Goal: Information Seeking & Learning: Learn about a topic

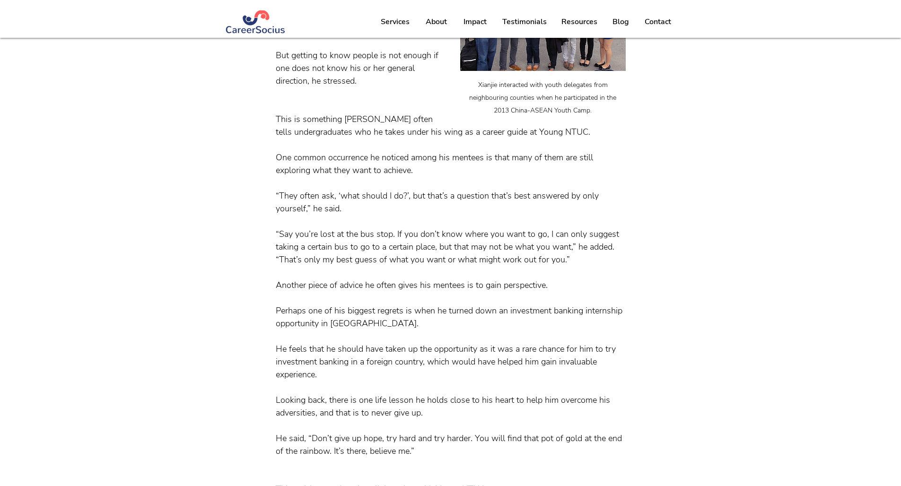
scroll to position [989, 0]
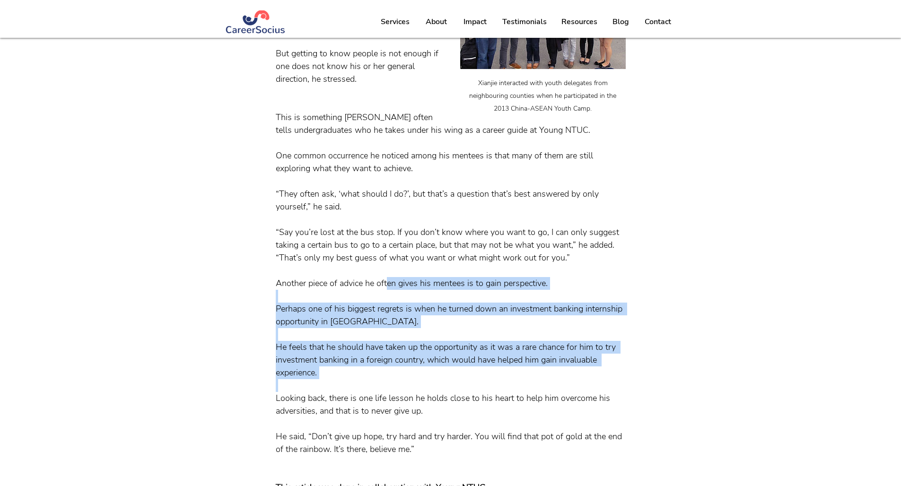
drag, startPoint x: 387, startPoint y: 308, endPoint x: 495, endPoint y: 419, distance: 155.1
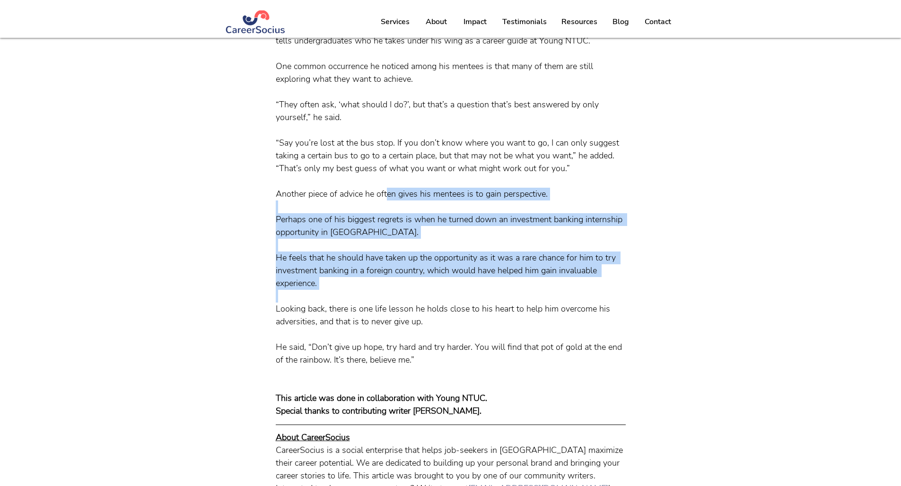
scroll to position [1083, 0]
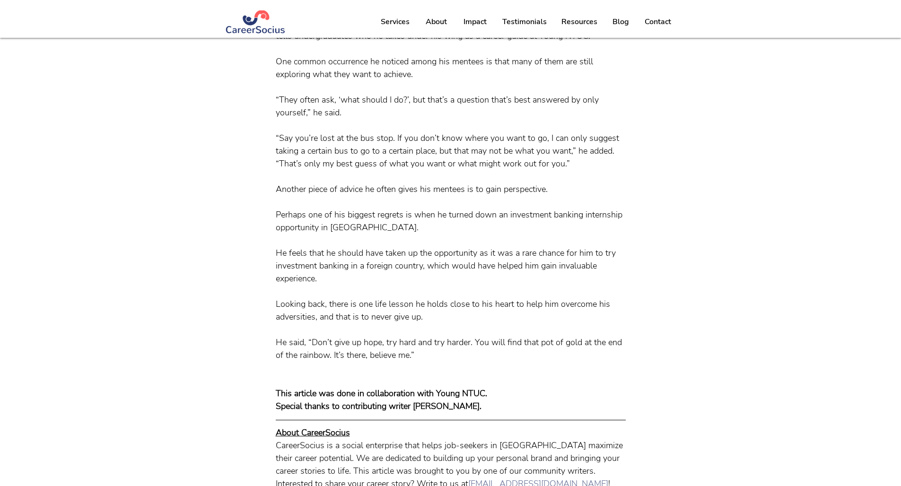
click at [360, 183] on span at bounding box center [451, 176] width 350 height 13
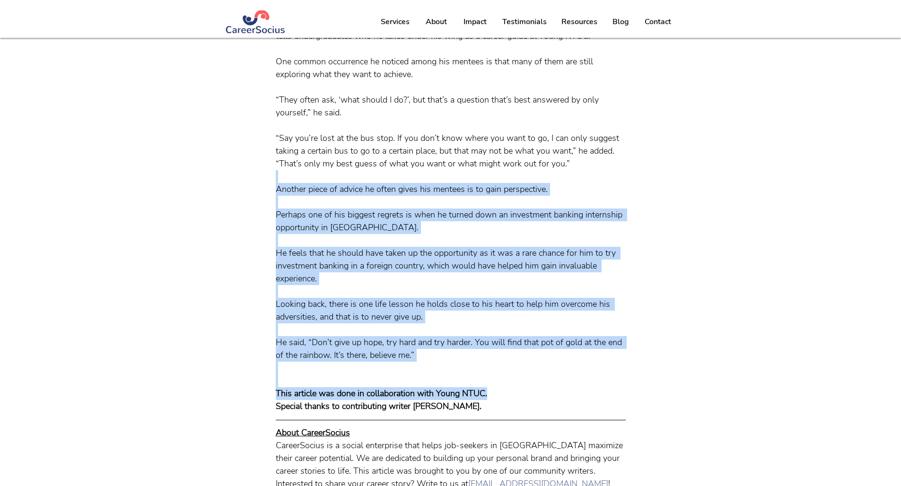
drag, startPoint x: 313, startPoint y: 211, endPoint x: 502, endPoint y: 421, distance: 282.2
click at [357, 284] on span "He feels that he should have taken up the opportunity as it was a rare chance f…" at bounding box center [447, 265] width 342 height 37
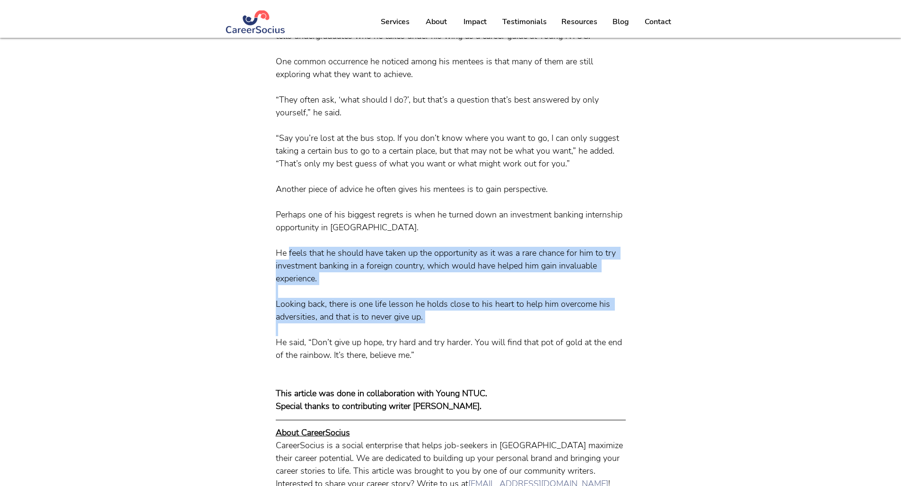
drag, startPoint x: 288, startPoint y: 286, endPoint x: 413, endPoint y: 355, distance: 142.6
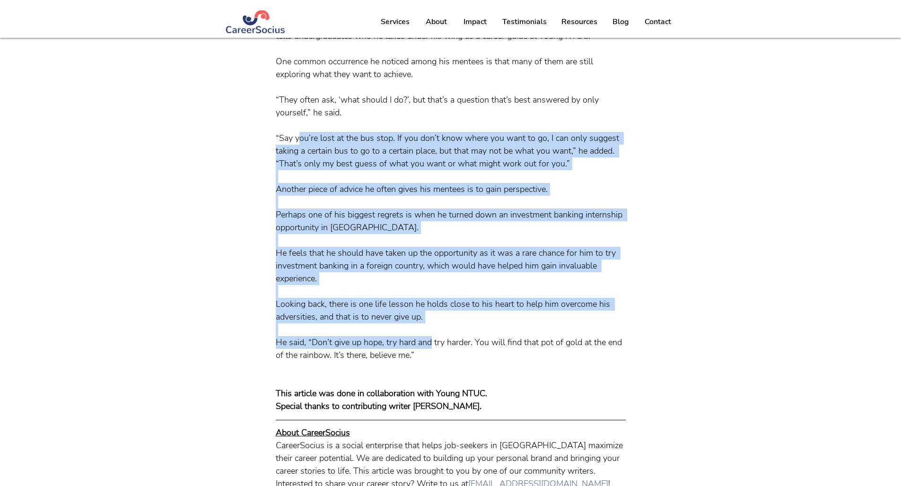
drag, startPoint x: 429, startPoint y: 375, endPoint x: 299, endPoint y: 166, distance: 246.1
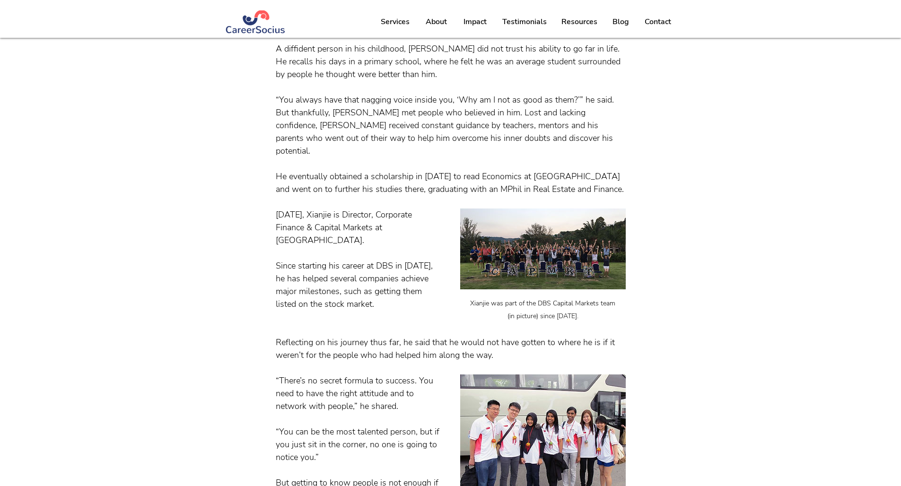
scroll to position [593, 0]
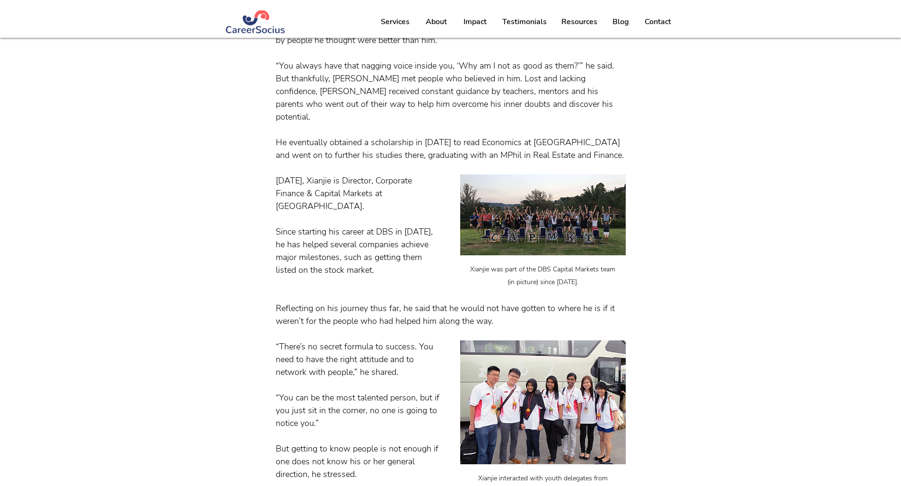
click at [435, 161] on span "He eventually obtained a scholarship in [DATE] to read Economics at [GEOGRAPHIC…" at bounding box center [450, 149] width 348 height 24
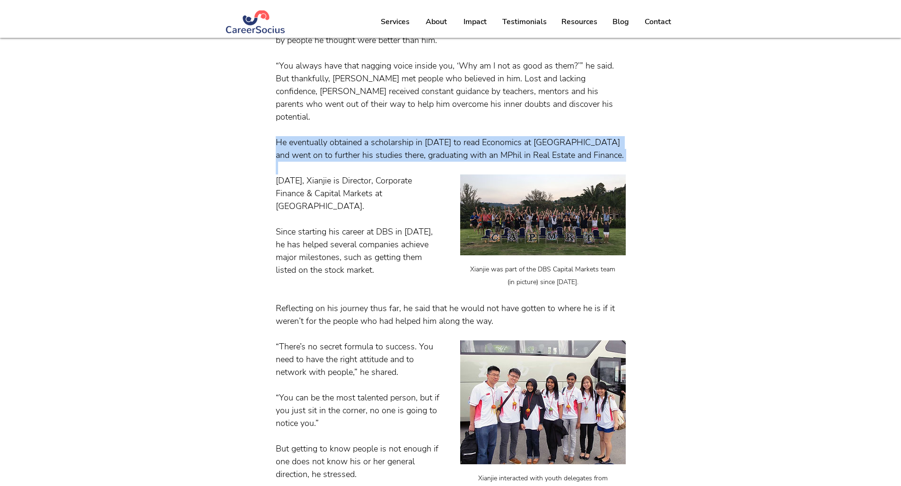
click at [435, 161] on span "He eventually obtained a scholarship in [DATE] to read Economics at [GEOGRAPHIC…" at bounding box center [450, 149] width 348 height 24
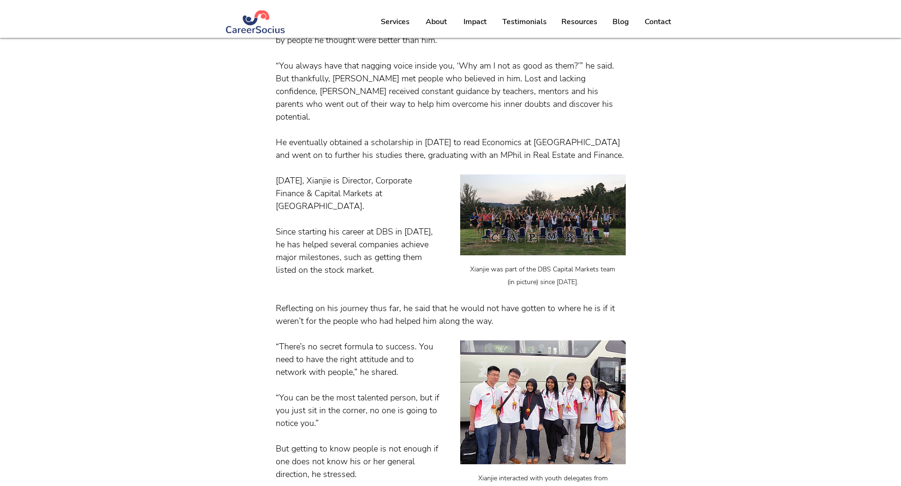
click at [435, 161] on span "He eventually obtained a scholarship in [DATE] to read Economics at [GEOGRAPHIC…" at bounding box center [450, 149] width 348 height 24
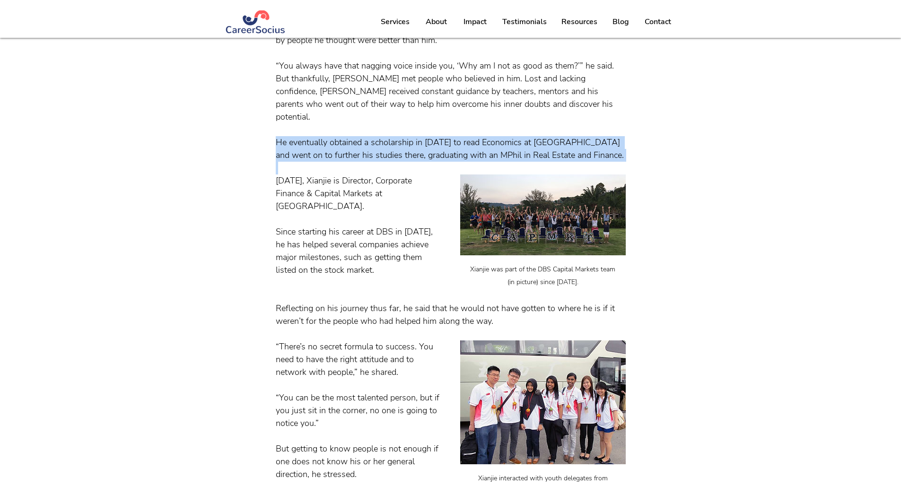
click at [435, 161] on span "He eventually obtained a scholarship in [DATE] to read Economics at [GEOGRAPHIC…" at bounding box center [450, 149] width 348 height 24
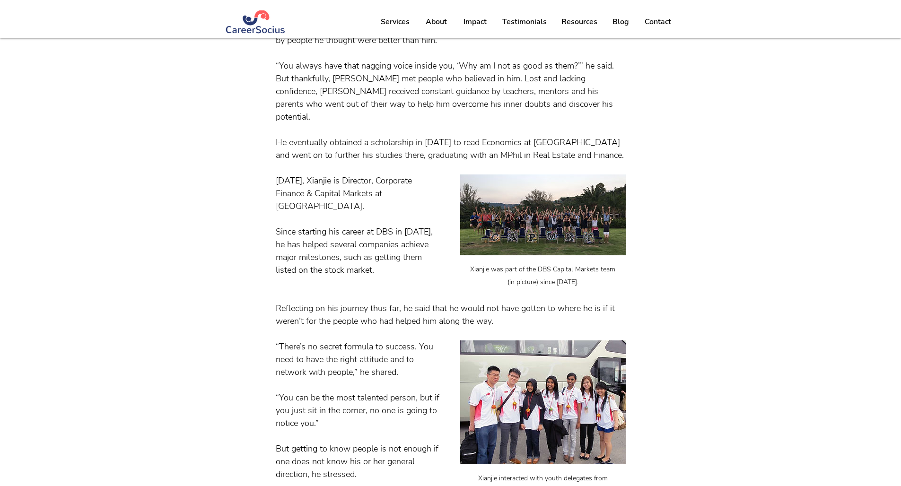
click at [435, 161] on span "He eventually obtained a scholarship in [DATE] to read Economics at [GEOGRAPHIC…" at bounding box center [450, 149] width 348 height 24
click at [378, 250] on span "Since starting his career at DBS in [DATE], he has helped several companies ach…" at bounding box center [355, 251] width 159 height 50
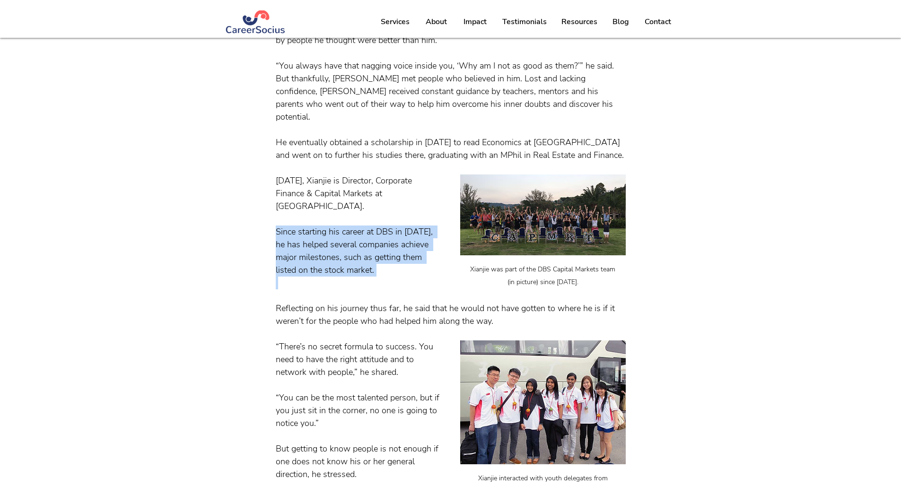
click at [378, 250] on span "Since starting his career at DBS in [DATE], he has helped several companies ach…" at bounding box center [355, 251] width 159 height 50
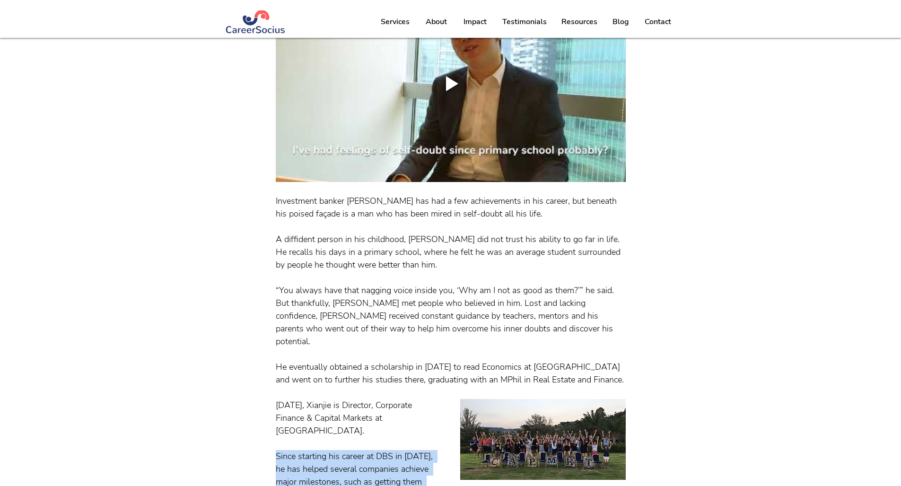
scroll to position [371, 0]
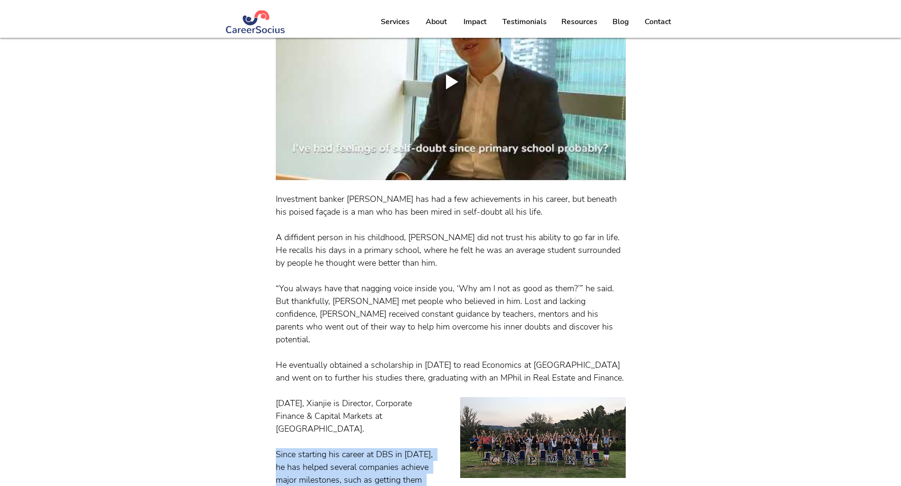
click at [435, 97] on div "Play video" at bounding box center [450, 82] width 30 height 30
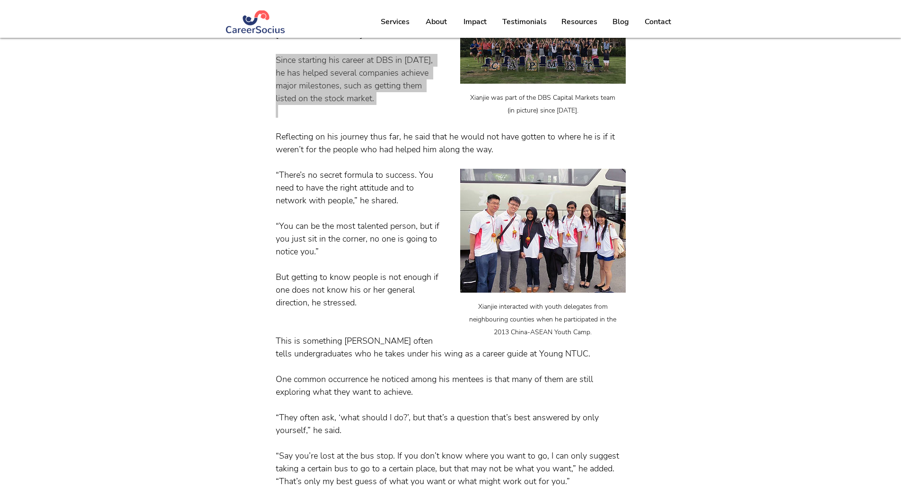
scroll to position [778, 0]
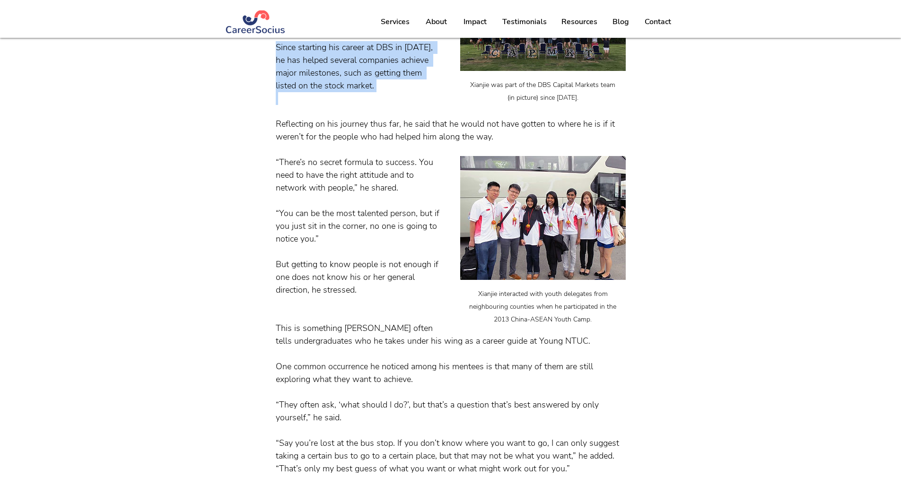
click at [346, 244] on span "“You can be the most talented person, but if you just sit in the corner, no one…" at bounding box center [359, 226] width 166 height 37
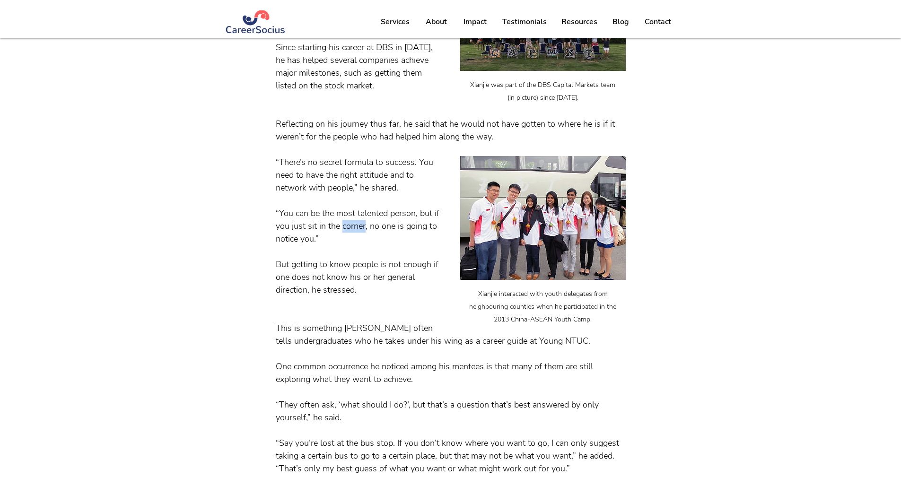
click at [346, 244] on span "“You can be the most talented person, but if you just sit in the corner, no one…" at bounding box center [359, 226] width 166 height 37
click at [347, 193] on span "“There’s no secret formula to success. You need to have the right attitude and …" at bounding box center [356, 174] width 160 height 37
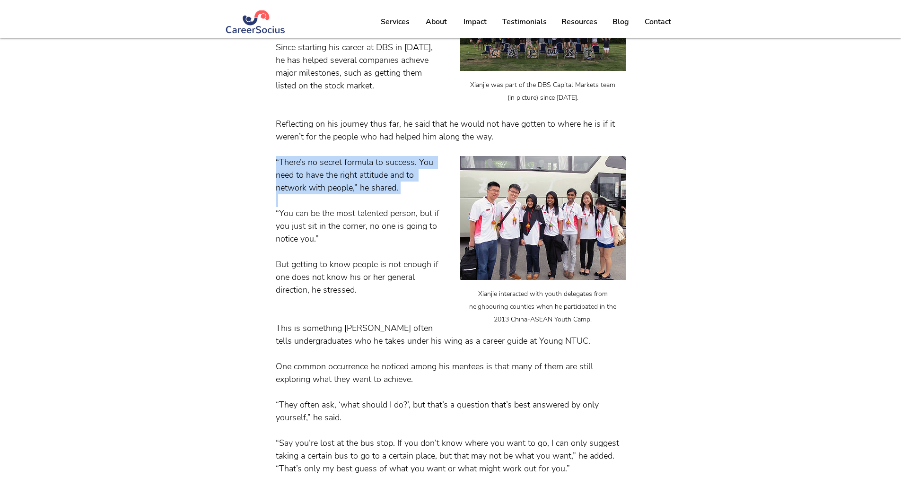
click at [347, 193] on span "“There’s no secret formula to success. You need to have the right attitude and …" at bounding box center [356, 174] width 160 height 37
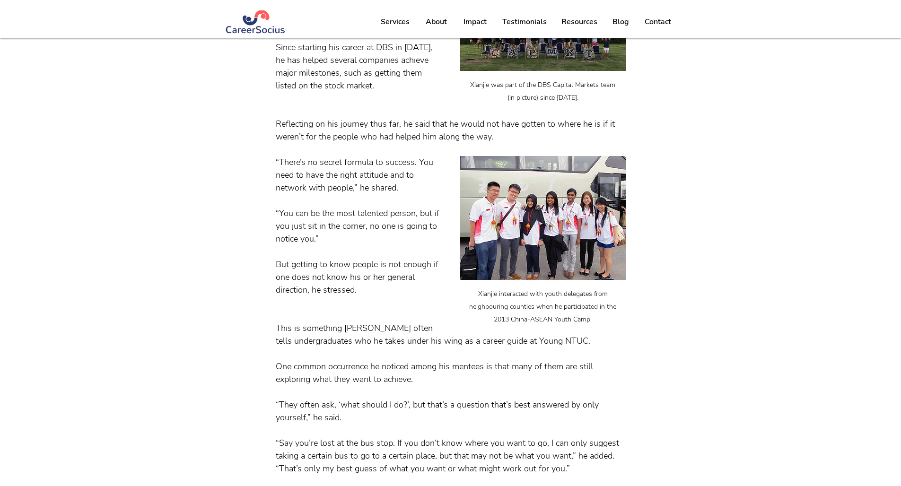
click at [343, 258] on span at bounding box center [451, 251] width 350 height 13
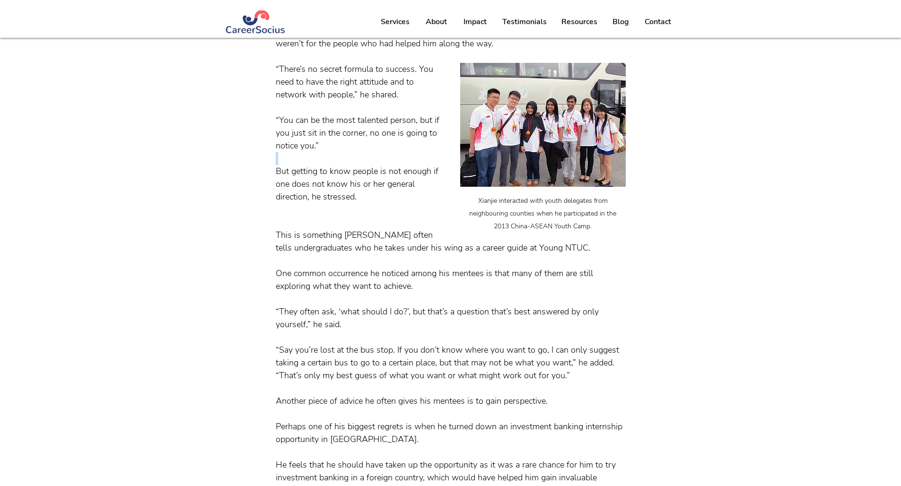
scroll to position [871, 0]
click at [345, 292] on span "One common occurrence he noticed among his mentees is that many of them are sti…" at bounding box center [436, 280] width 320 height 24
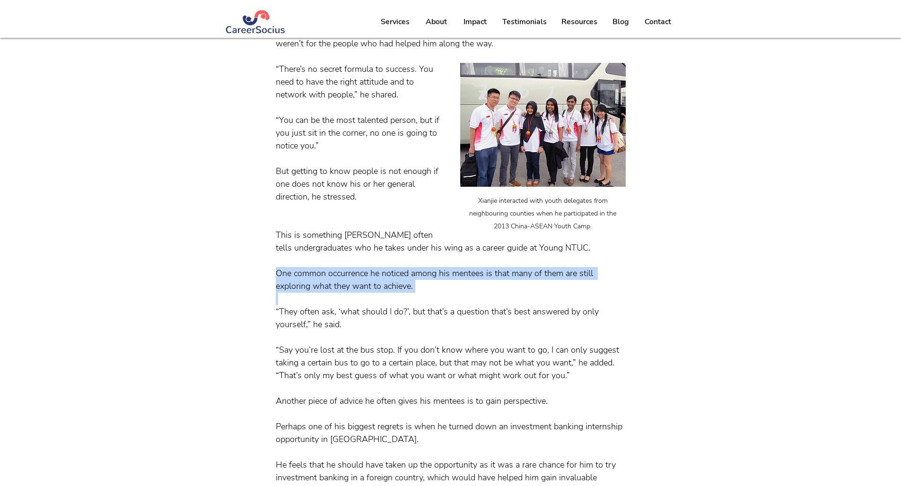
click at [345, 292] on span "One common occurrence he noticed among his mentees is that many of them are sti…" at bounding box center [436, 280] width 320 height 24
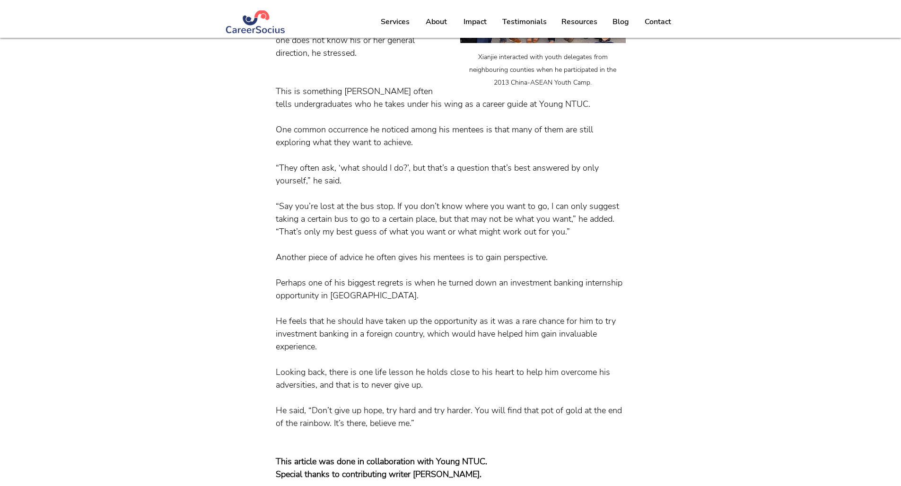
click at [300, 187] on span "“They often ask, ‘what should I do?’, but that’s a question that’s best answere…" at bounding box center [451, 175] width 350 height 26
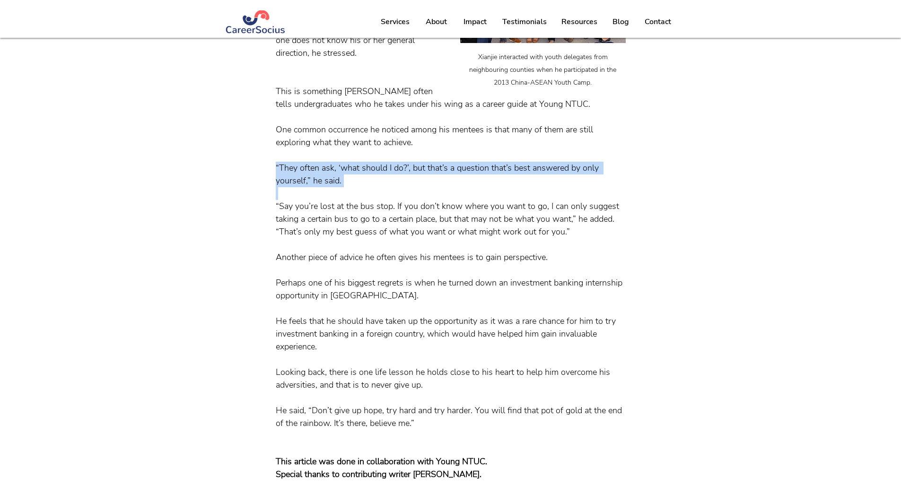
click at [300, 187] on span "“They often ask, ‘what should I do?’, but that’s a question that’s best answere…" at bounding box center [451, 175] width 350 height 26
click at [433, 238] on span "“Say you’re lost at the bus stop. If you don’t know where you want to go, I can…" at bounding box center [451, 219] width 350 height 38
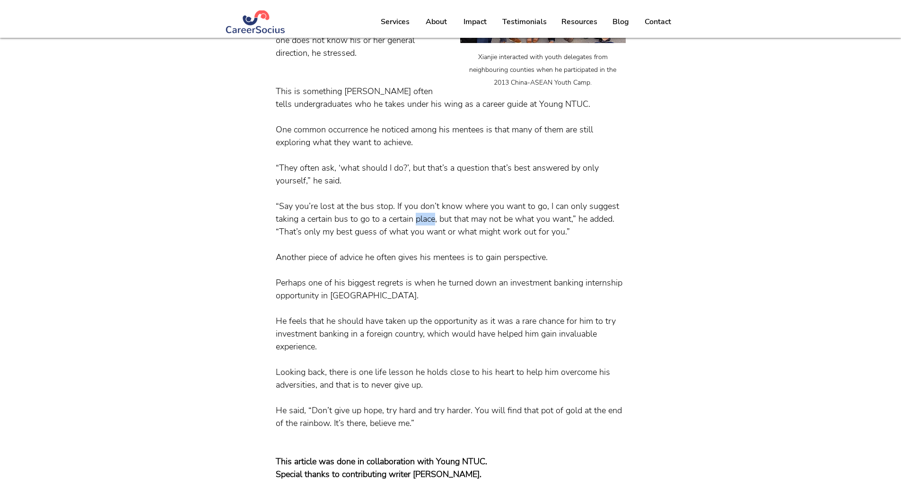
click at [433, 238] on span "“Say you’re lost at the bus stop. If you don’t know where you want to go, I can…" at bounding box center [451, 219] width 350 height 38
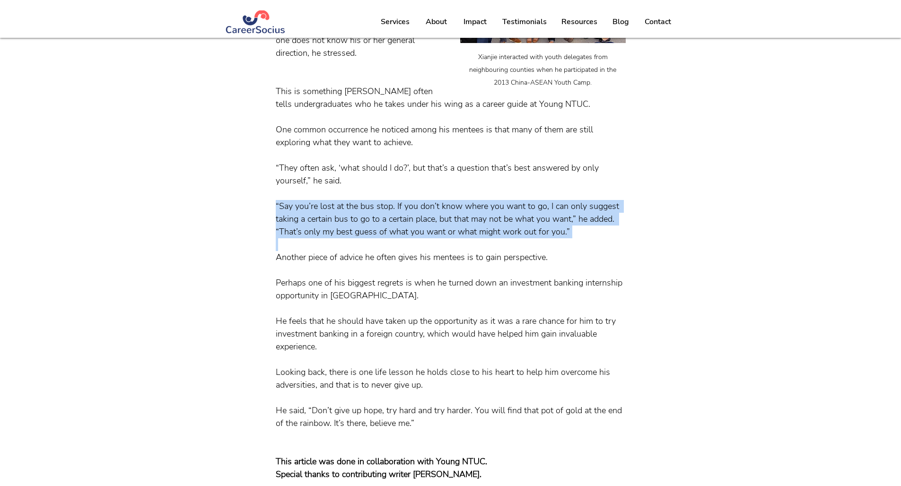
click at [433, 238] on span "“Say you’re lost at the bus stop. If you don’t know where you want to go, I can…" at bounding box center [451, 219] width 350 height 38
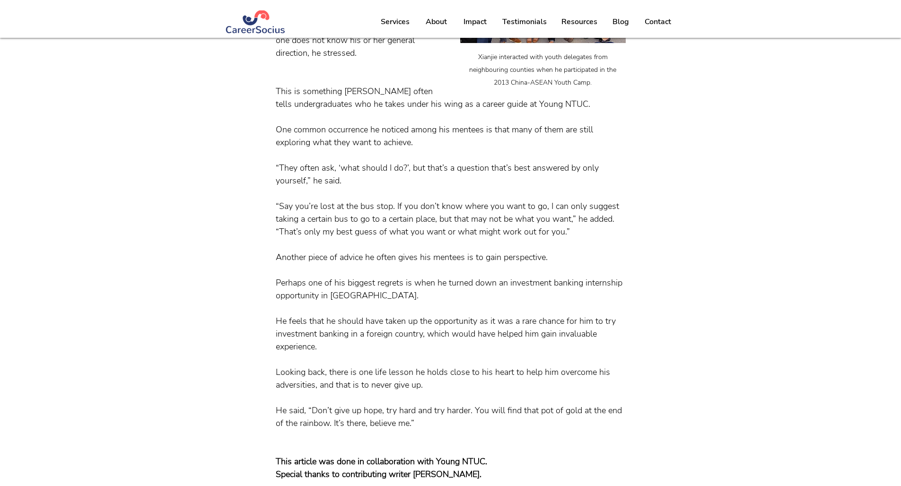
click at [433, 238] on span "“Say you’re lost at the bus stop. If you don’t know where you want to go, I can…" at bounding box center [451, 219] width 350 height 38
click at [380, 301] on span "Perhaps one of his biggest regrets is when he turned down an investment banking…" at bounding box center [450, 289] width 349 height 24
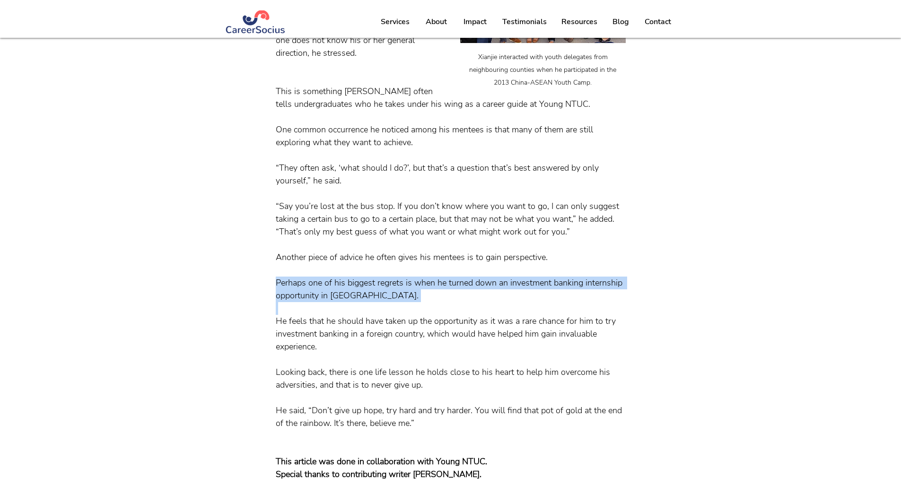
click at [380, 301] on span "Perhaps one of his biggest regrets is when he turned down an investment banking…" at bounding box center [450, 289] width 349 height 24
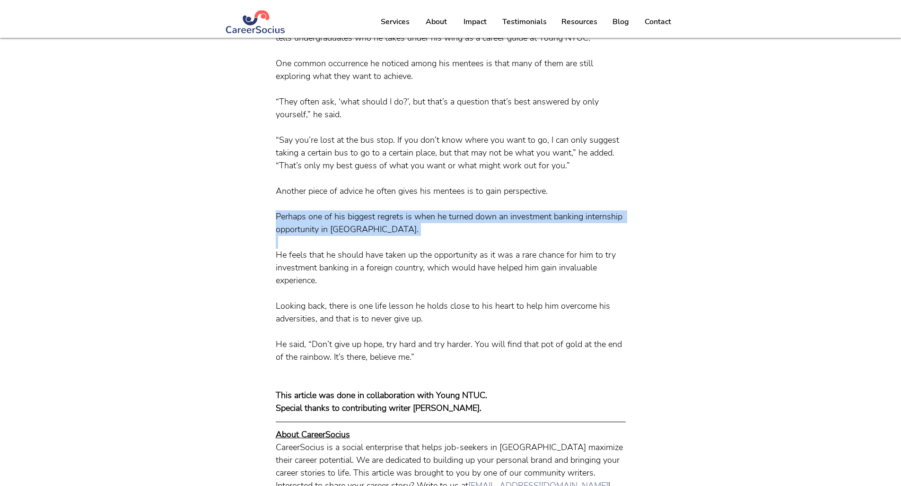
scroll to position [1081, 0]
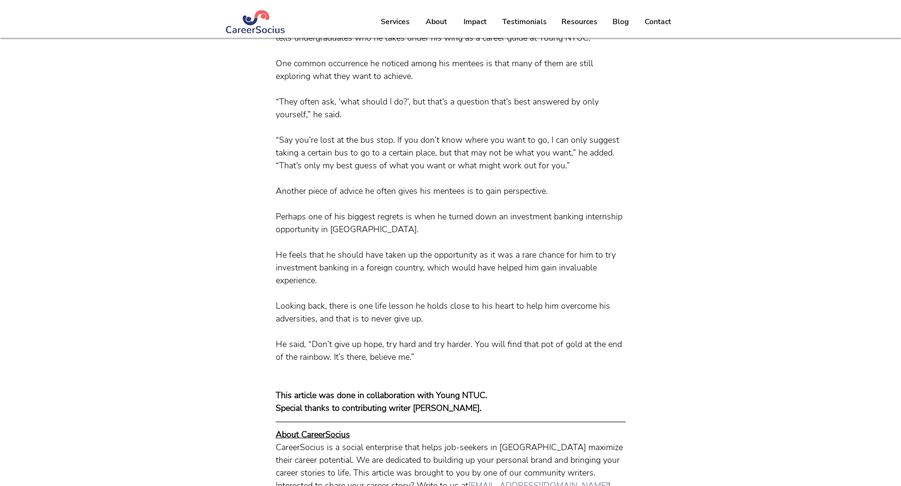
click at [424, 287] on span "He feels that he should have taken up the opportunity as it was a rare chance f…" at bounding box center [451, 268] width 350 height 38
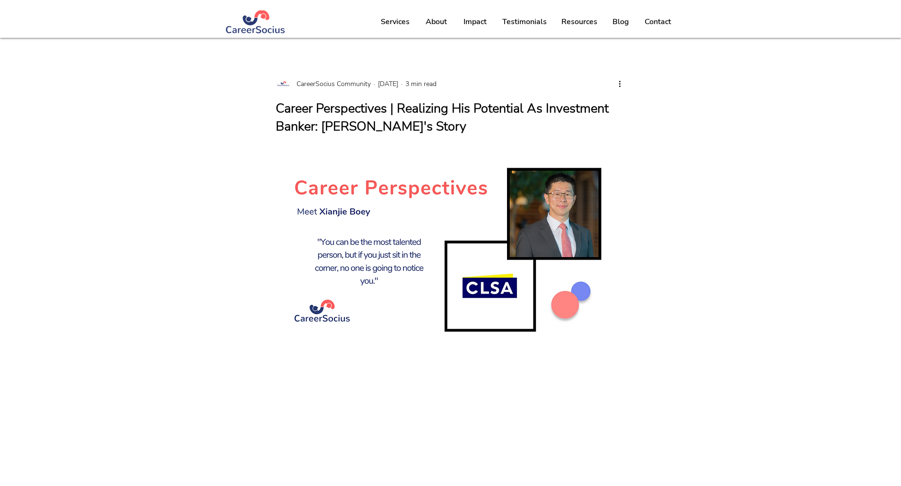
scroll to position [0, 0]
